Goal: Information Seeking & Learning: Learn about a topic

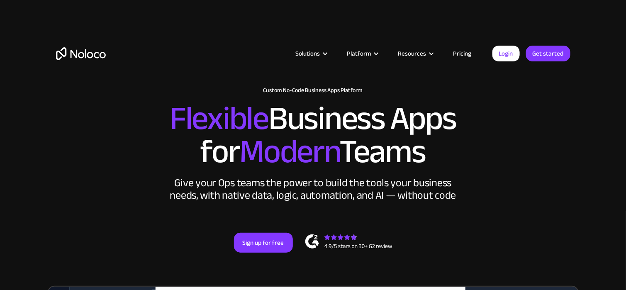
click at [455, 53] on link "Pricing" at bounding box center [462, 53] width 39 height 11
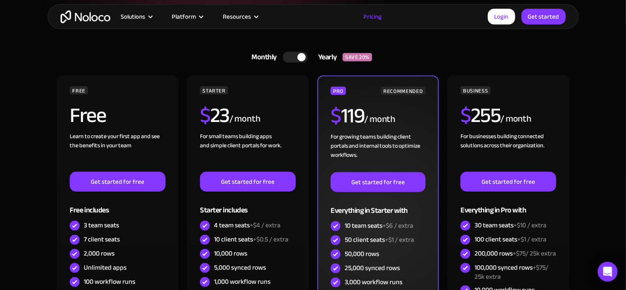
scroll to position [166, 0]
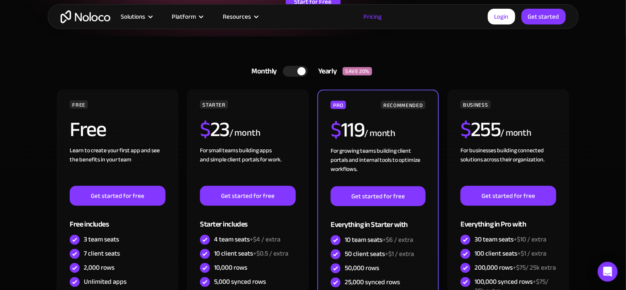
click at [293, 75] on div at bounding box center [295, 71] width 25 height 11
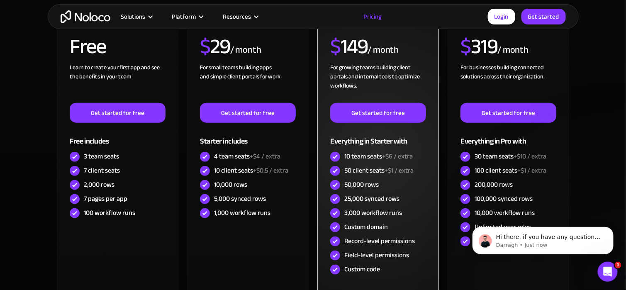
scroll to position [290, 0]
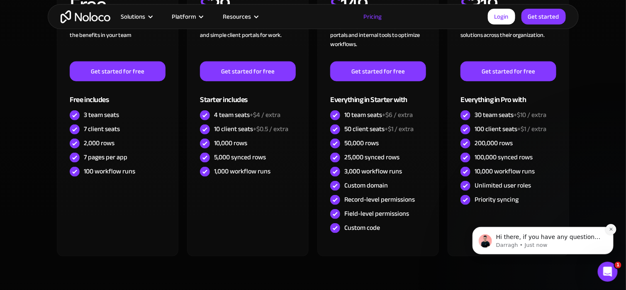
click at [609, 229] on icon "Dismiss notification" at bounding box center [611, 228] width 5 height 5
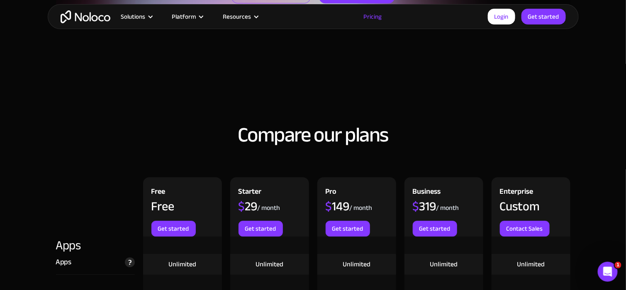
scroll to position [697, 0]
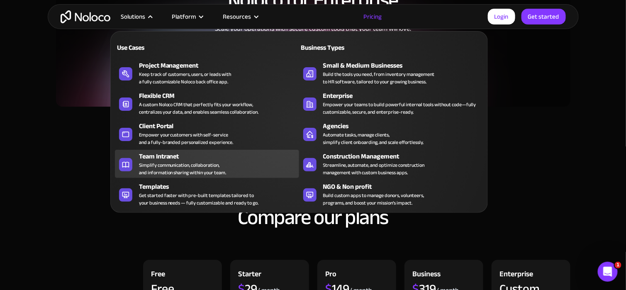
click at [219, 168] on div "Simplify communication, collaboration, and information sharing within your team." at bounding box center [183, 168] width 88 height 15
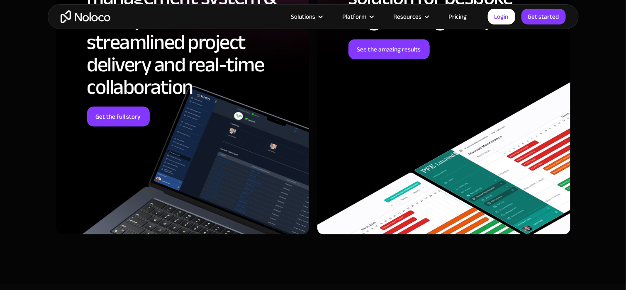
scroll to position [2655, 0]
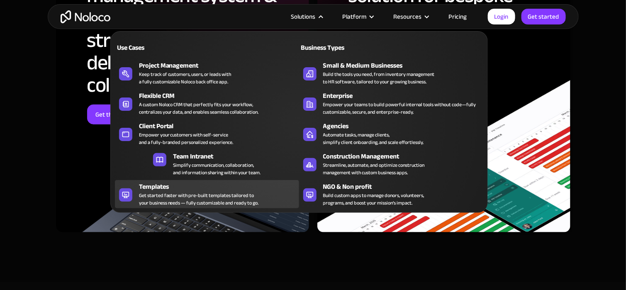
click at [188, 187] on div "Templates" at bounding box center [221, 187] width 164 height 10
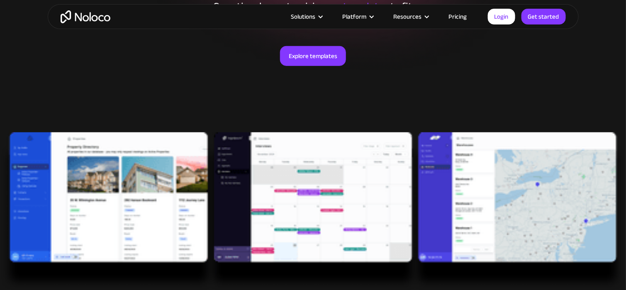
scroll to position [166, 0]
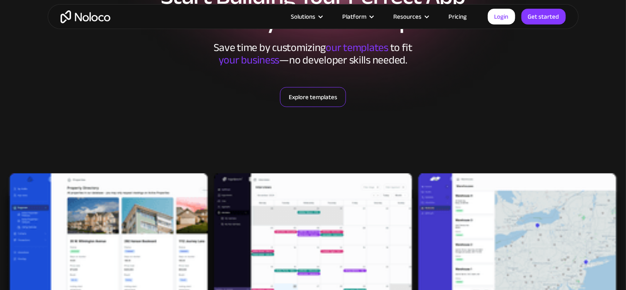
click at [310, 101] on link "Explore templates" at bounding box center [313, 97] width 66 height 20
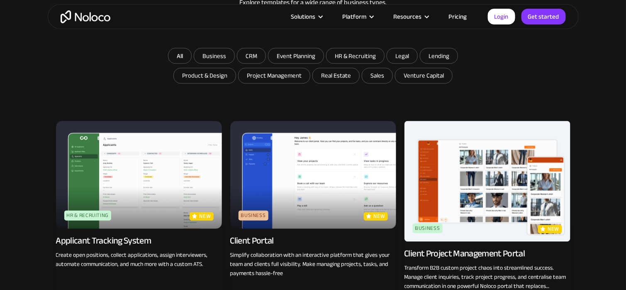
scroll to position [509, 0]
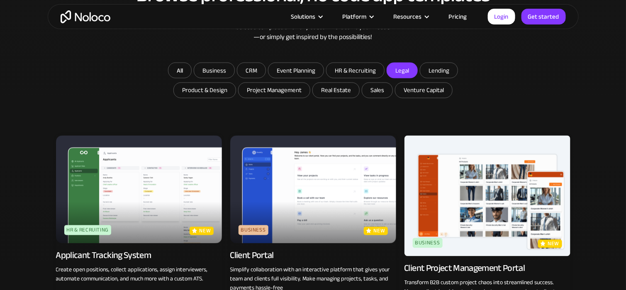
click at [398, 72] on input "Legal" at bounding box center [402, 70] width 30 height 15
checkbox input "true"
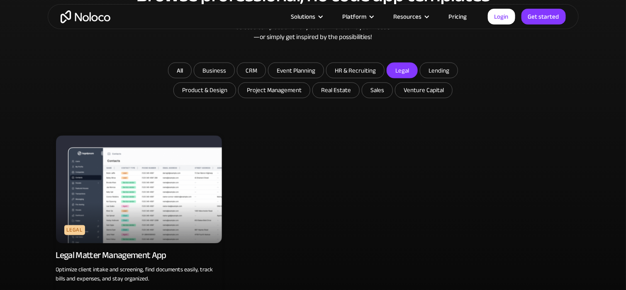
click at [129, 219] on img at bounding box center [139, 190] width 166 height 108
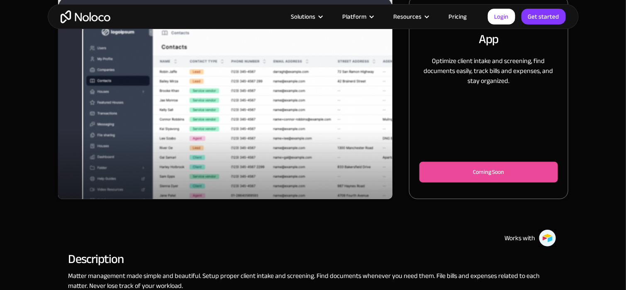
scroll to position [124, 0]
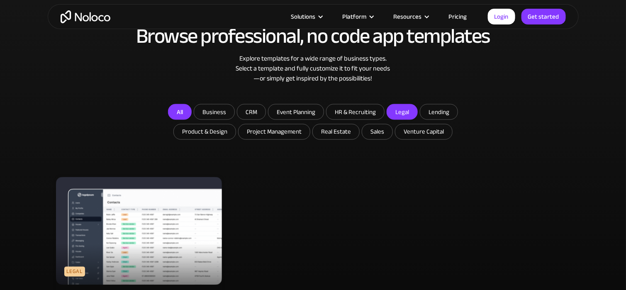
click at [178, 112] on link "All" at bounding box center [180, 112] width 24 height 16
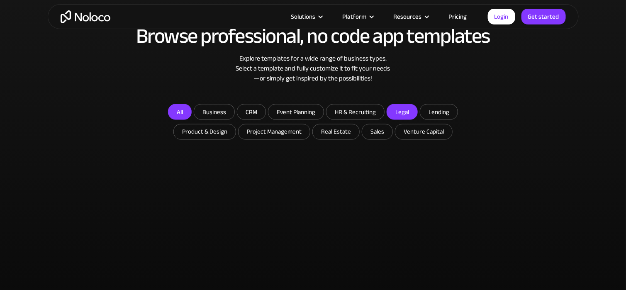
checkbox input "false"
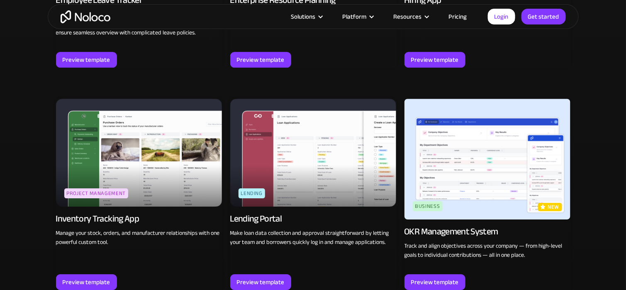
scroll to position [799, 0]
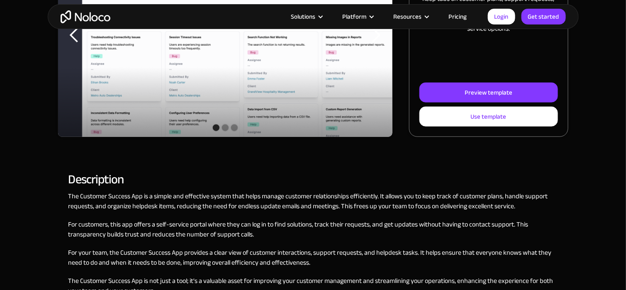
scroll to position [124, 0]
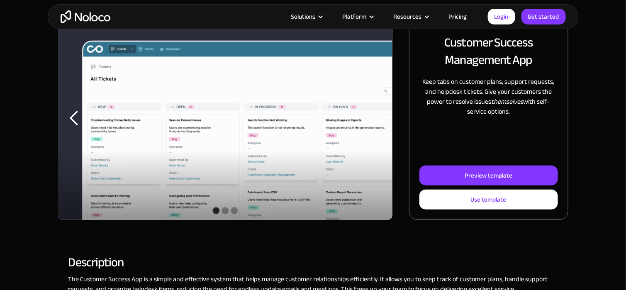
click at [78, 119] on div "previous slide" at bounding box center [74, 118] width 17 height 17
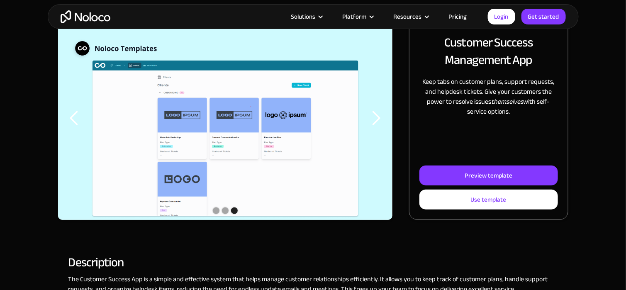
click at [76, 119] on div "previous slide" at bounding box center [74, 118] width 17 height 17
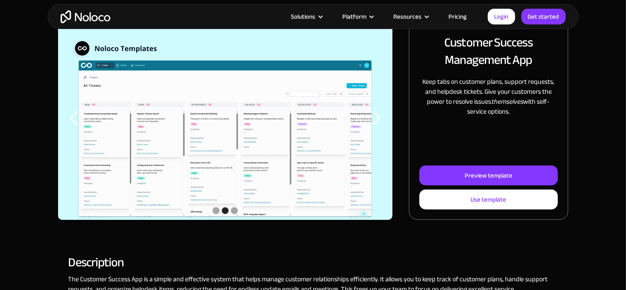
click at [76, 119] on div "previous slide" at bounding box center [74, 118] width 17 height 17
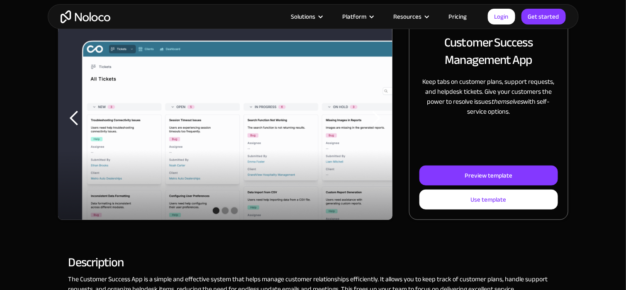
click at [76, 119] on div "previous slide" at bounding box center [74, 118] width 17 height 17
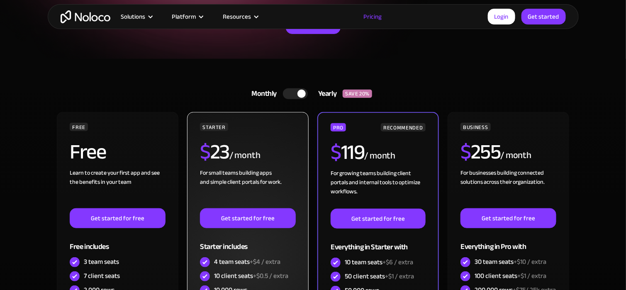
scroll to position [124, 0]
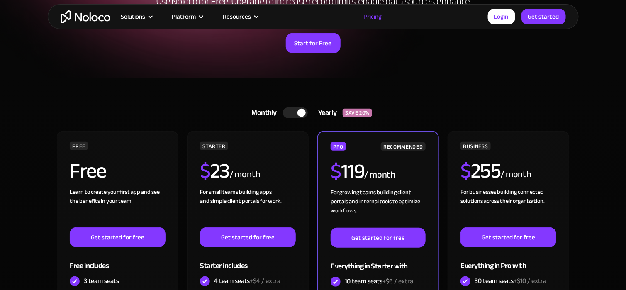
click at [296, 111] on div at bounding box center [295, 112] width 25 height 11
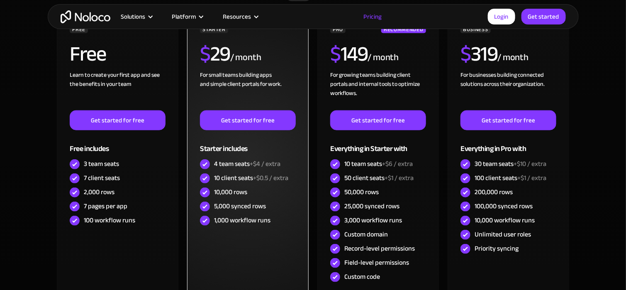
scroll to position [249, 0]
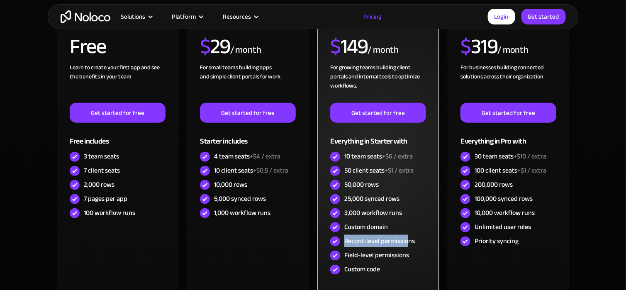
drag, startPoint x: 348, startPoint y: 240, endPoint x: 406, endPoint y: 244, distance: 58.6
click at [406, 244] on div "Record-level permissions" at bounding box center [379, 240] width 71 height 9
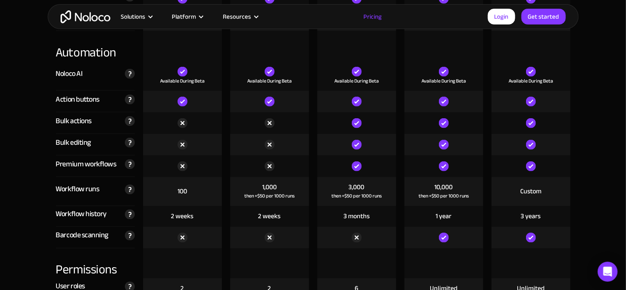
scroll to position [1546, 0]
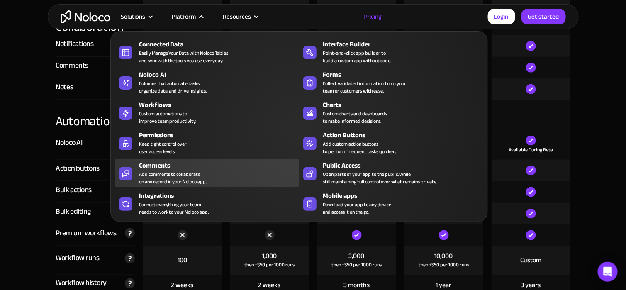
click at [170, 164] on div "Comments" at bounding box center [221, 166] width 164 height 10
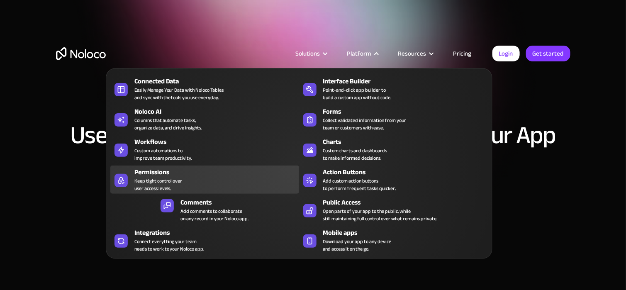
click at [185, 183] on div "Permissions Keep tight control over user access levels." at bounding box center [214, 179] width 161 height 25
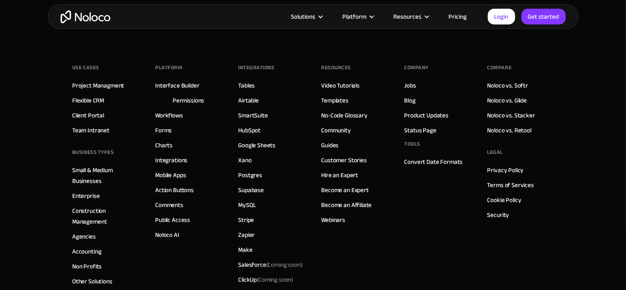
scroll to position [3018, 0]
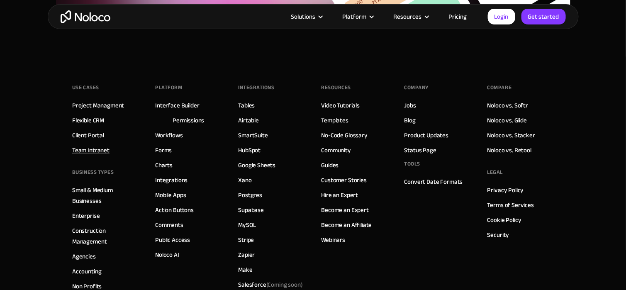
click at [97, 147] on link "Team Intranet" at bounding box center [90, 150] width 37 height 11
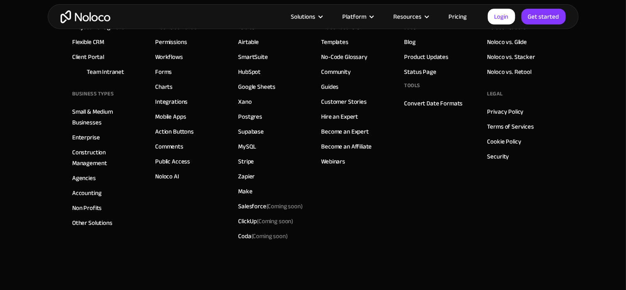
scroll to position [3830, 0]
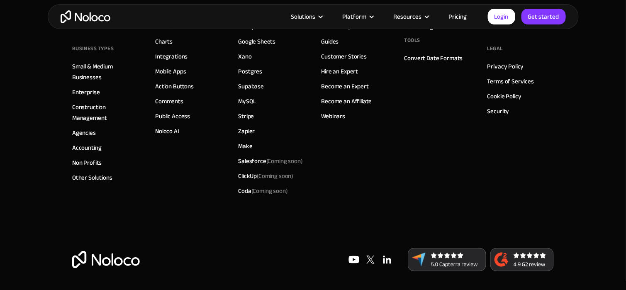
click at [461, 15] on link "Pricing" at bounding box center [457, 16] width 39 height 11
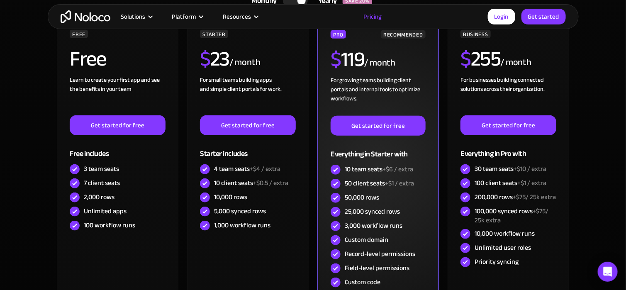
scroll to position [249, 0]
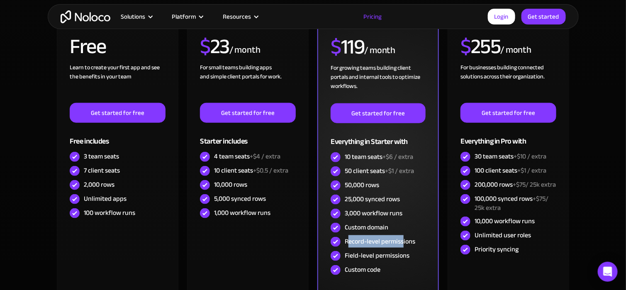
drag, startPoint x: 349, startPoint y: 241, endPoint x: 404, endPoint y: 241, distance: 54.3
click at [404, 241] on div "Record-level permissions" at bounding box center [380, 241] width 71 height 9
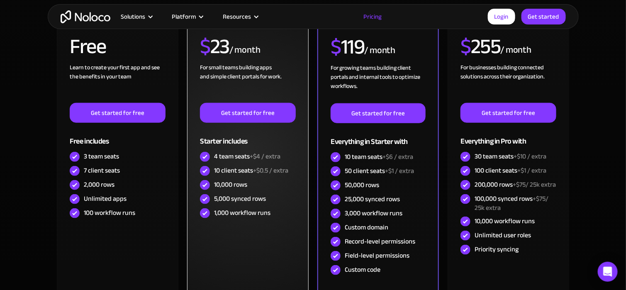
click at [229, 208] on div "1,000 workflow runs" at bounding box center [242, 212] width 56 height 9
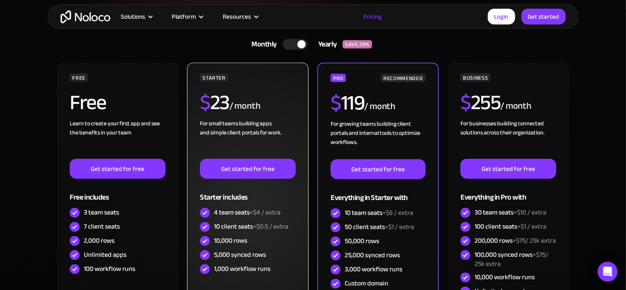
scroll to position [166, 0]
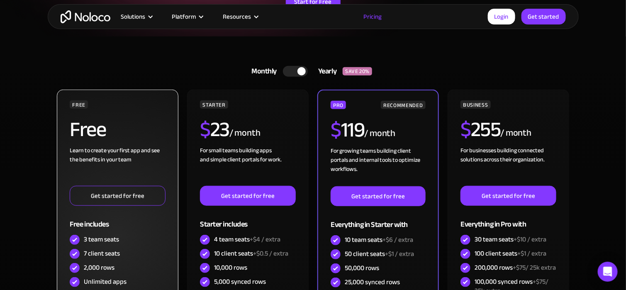
click at [131, 198] on link "Get started for free" at bounding box center [117, 196] width 95 height 20
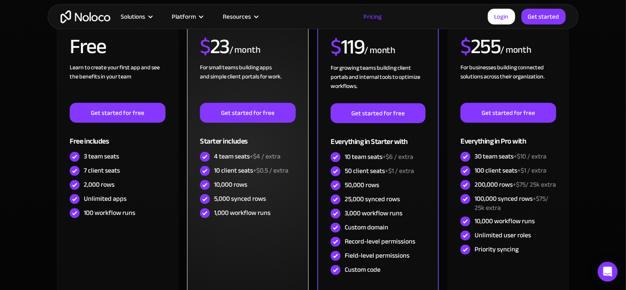
scroll to position [207, 0]
